Goal: Task Accomplishment & Management: Manage account settings

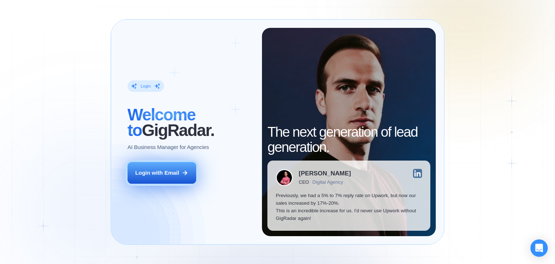
click at [148, 174] on div "Login with Email" at bounding box center [157, 173] width 44 height 8
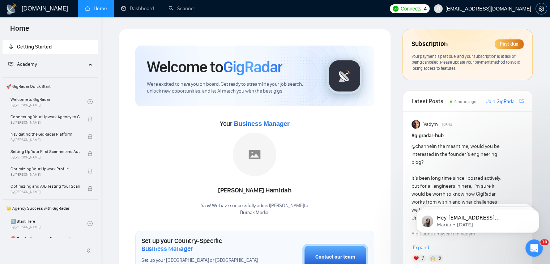
click at [539, 5] on button "button" at bounding box center [541, 9] width 12 height 12
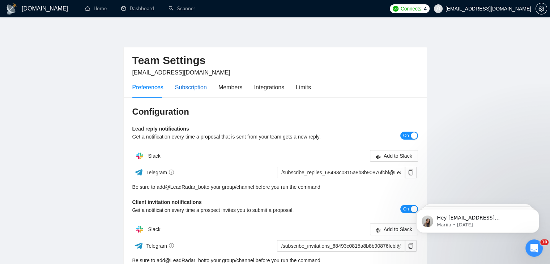
click at [180, 90] on div "Subscription" at bounding box center [191, 87] width 32 height 9
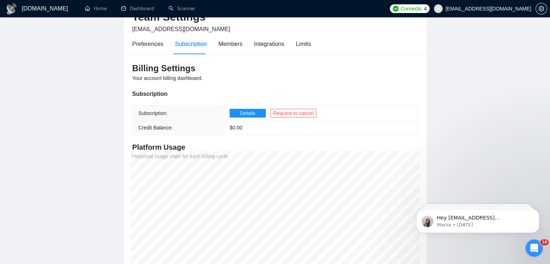
scroll to position [39, 0]
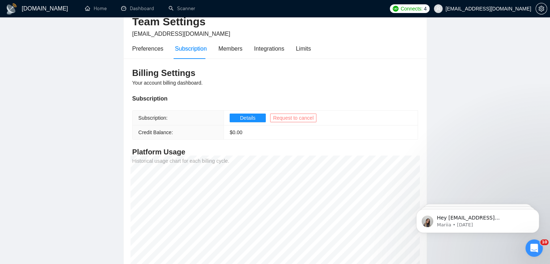
click at [288, 120] on span "Request to cancel" at bounding box center [293, 118] width 40 height 8
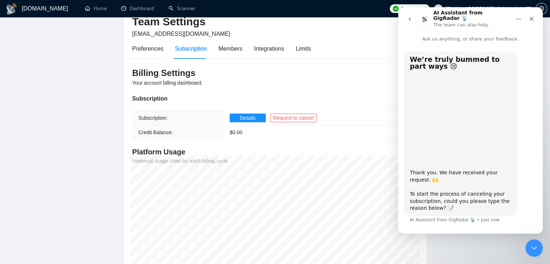
scroll to position [28, 0]
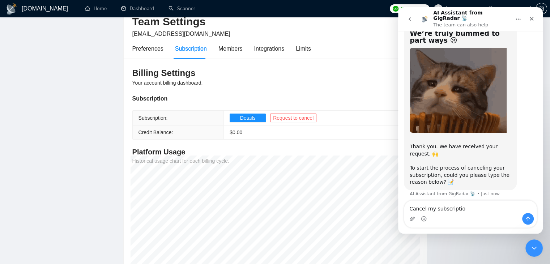
type textarea "Cancel my subscription"
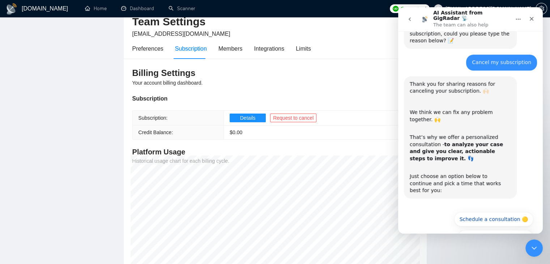
scroll to position [173, 0]
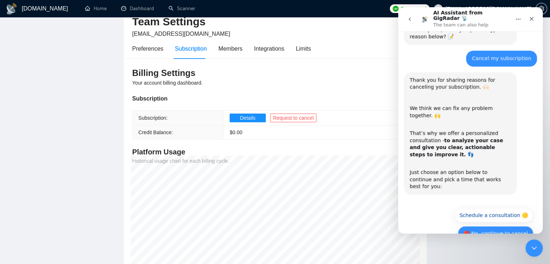
click at [475, 226] on button "🔴 No, continue to cancel" at bounding box center [496, 233] width 76 height 14
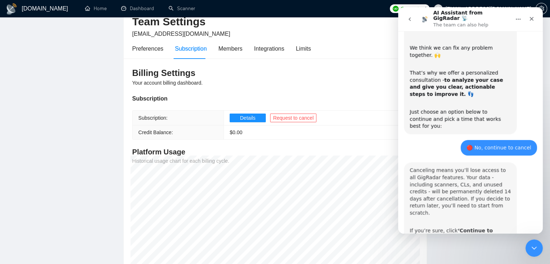
scroll to position [259, 0]
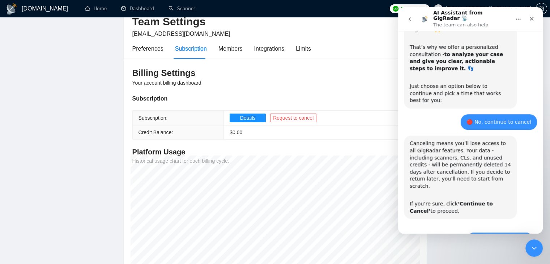
click at [483, 232] on button "🔴 Continue to Cancel" at bounding box center [499, 239] width 67 height 14
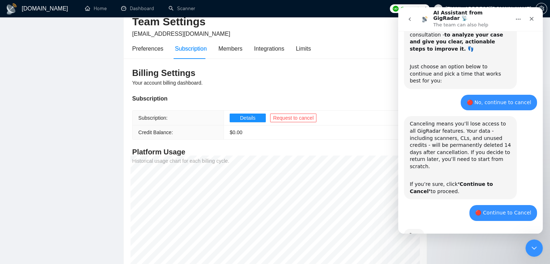
scroll to position [312, 0]
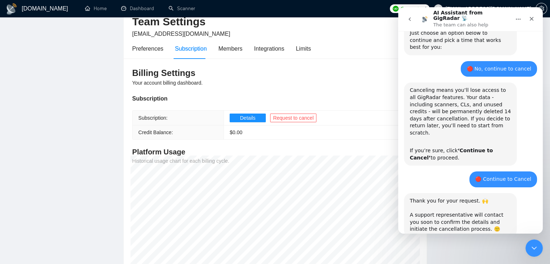
click at [376, 154] on h4 "Platform Usage" at bounding box center [275, 152] width 286 height 10
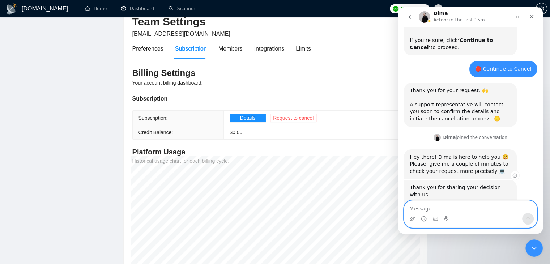
scroll to position [439, 0]
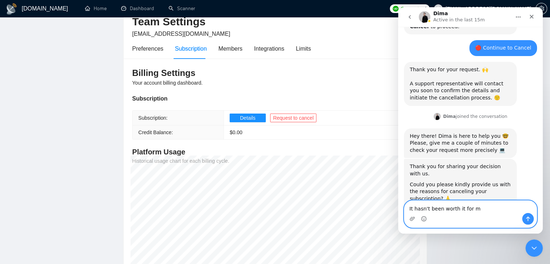
type textarea "It hasn't been worth it for me"
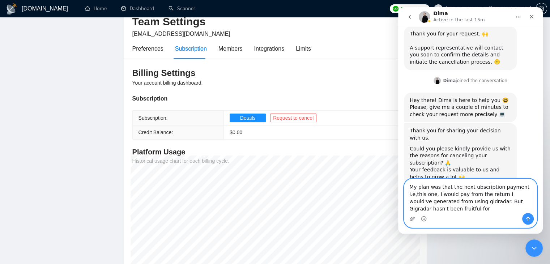
scroll to position [482, 0]
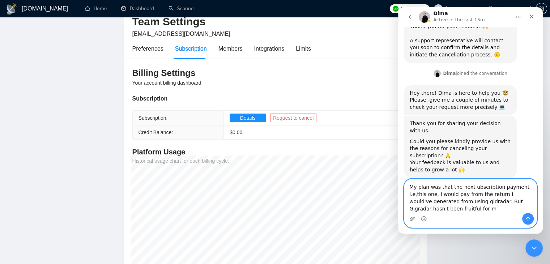
type textarea "My plan was that the next ubscription payment i.e,this one, I would pay from th…"
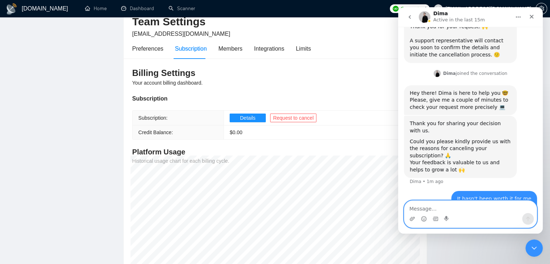
scroll to position [505, 0]
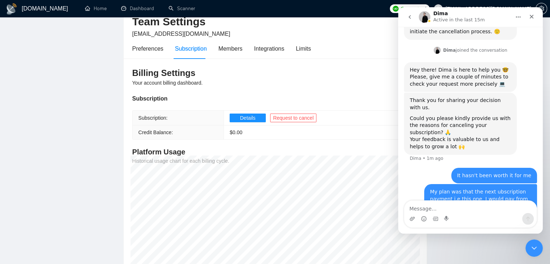
click at [496, 188] on div "My plan was that the next ubscription payment i.e,this one, I would pay from th…" at bounding box center [480, 205] width 101 height 35
click at [486, 188] on div "My plan was that the next ubscription payment i.e,this one, I would pay from th…" at bounding box center [480, 205] width 101 height 35
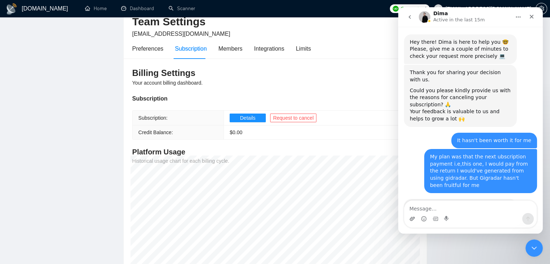
scroll to position [598, 0]
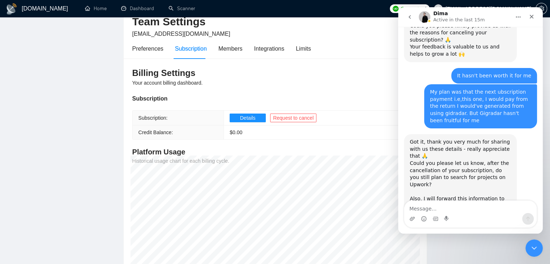
click at [52, 93] on main "Team Settings zulkifalhayat07@gmail.com Preferences Subscription Members Integr…" at bounding box center [275, 136] width 527 height 292
click at [528, 15] on div "Close" at bounding box center [531, 16] width 13 height 13
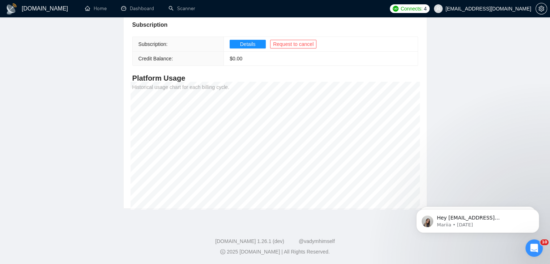
scroll to position [0, 0]
